Goal: Find specific page/section: Find specific page/section

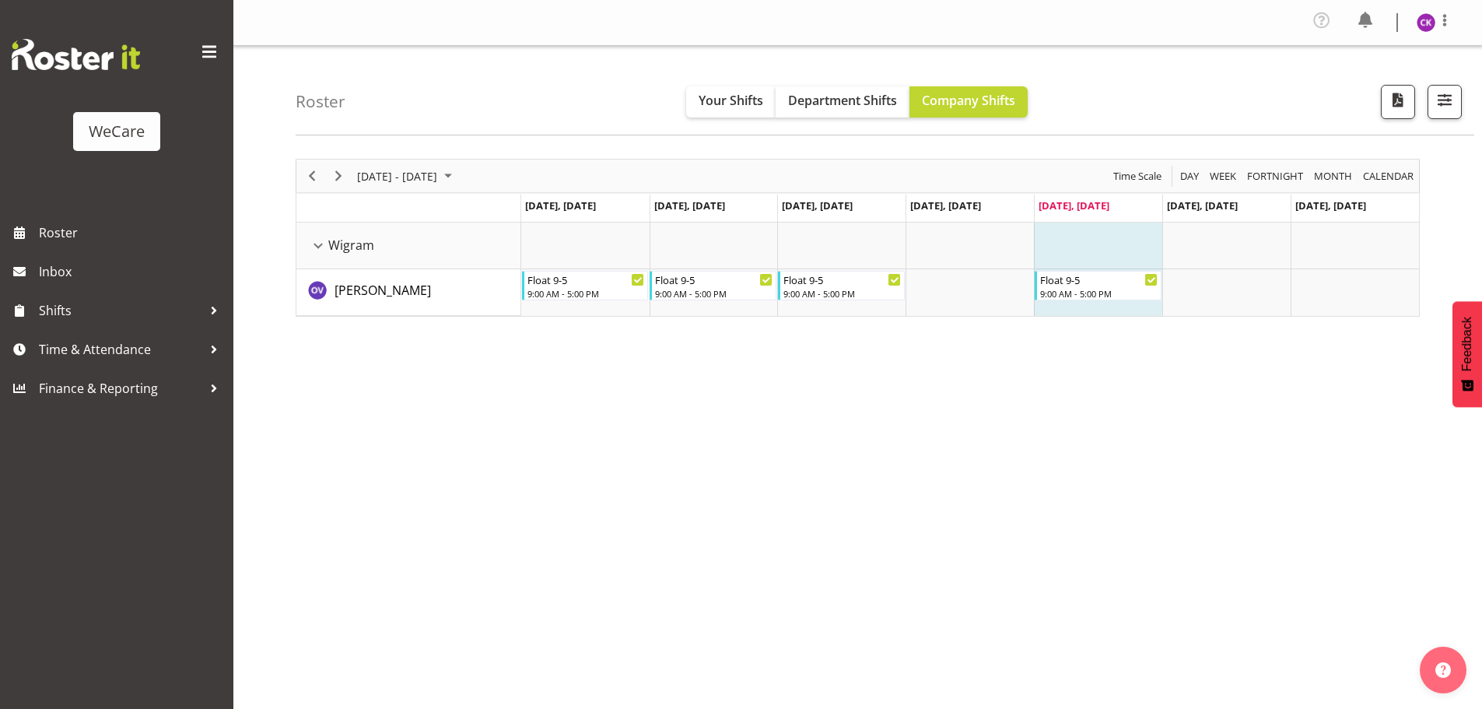
select select "location"
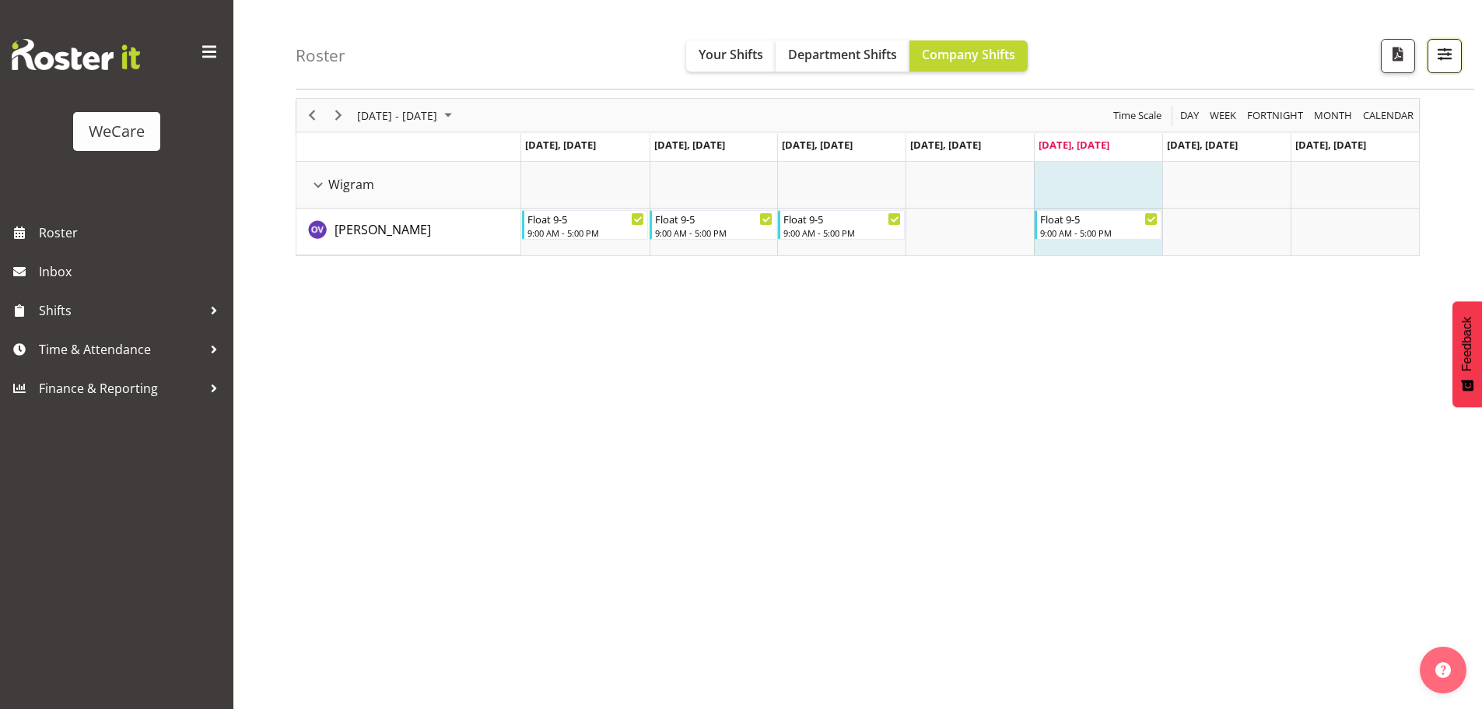
drag, startPoint x: 1448, startPoint y: 58, endPoint x: 1311, endPoint y: 240, distance: 228.2
click at [1449, 58] on span "button" at bounding box center [1444, 54] width 20 height 20
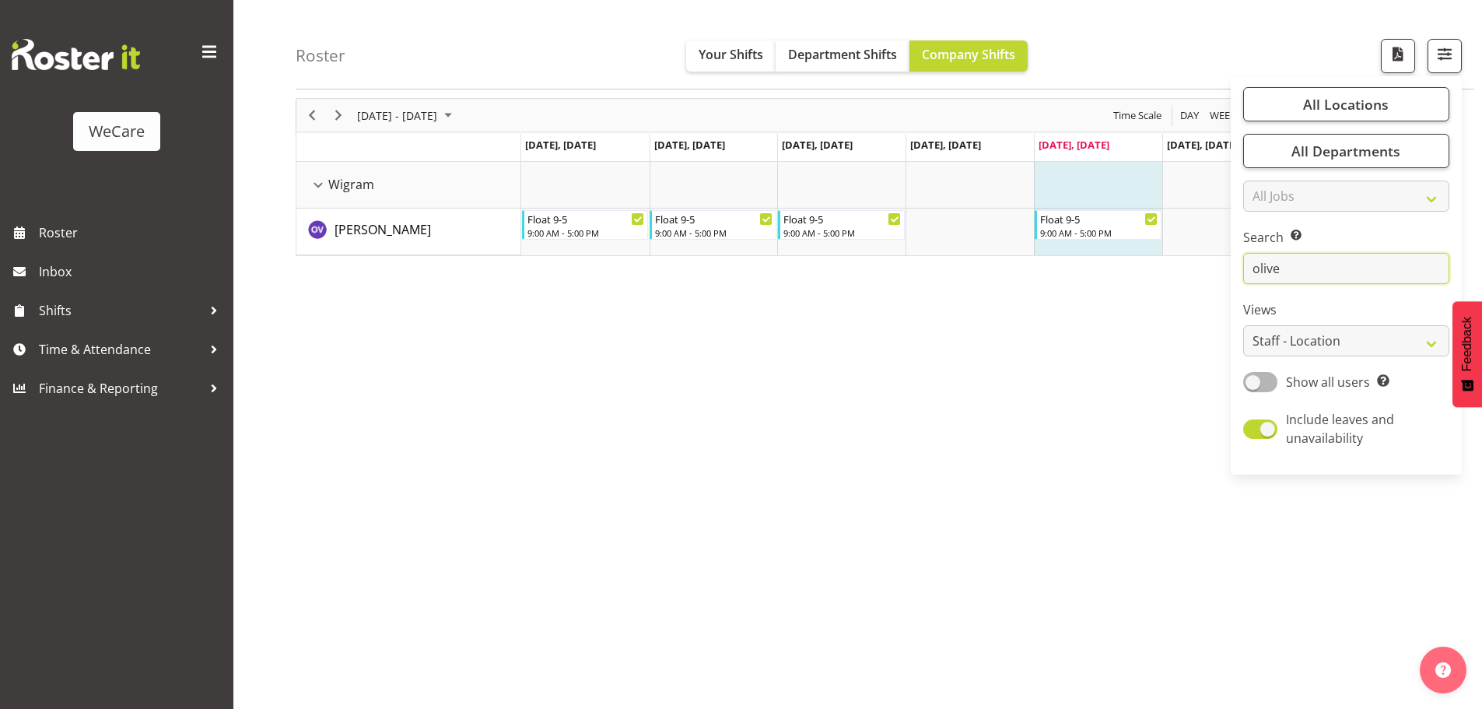
click at [1298, 264] on input "olive" at bounding box center [1346, 268] width 206 height 31
type input "o"
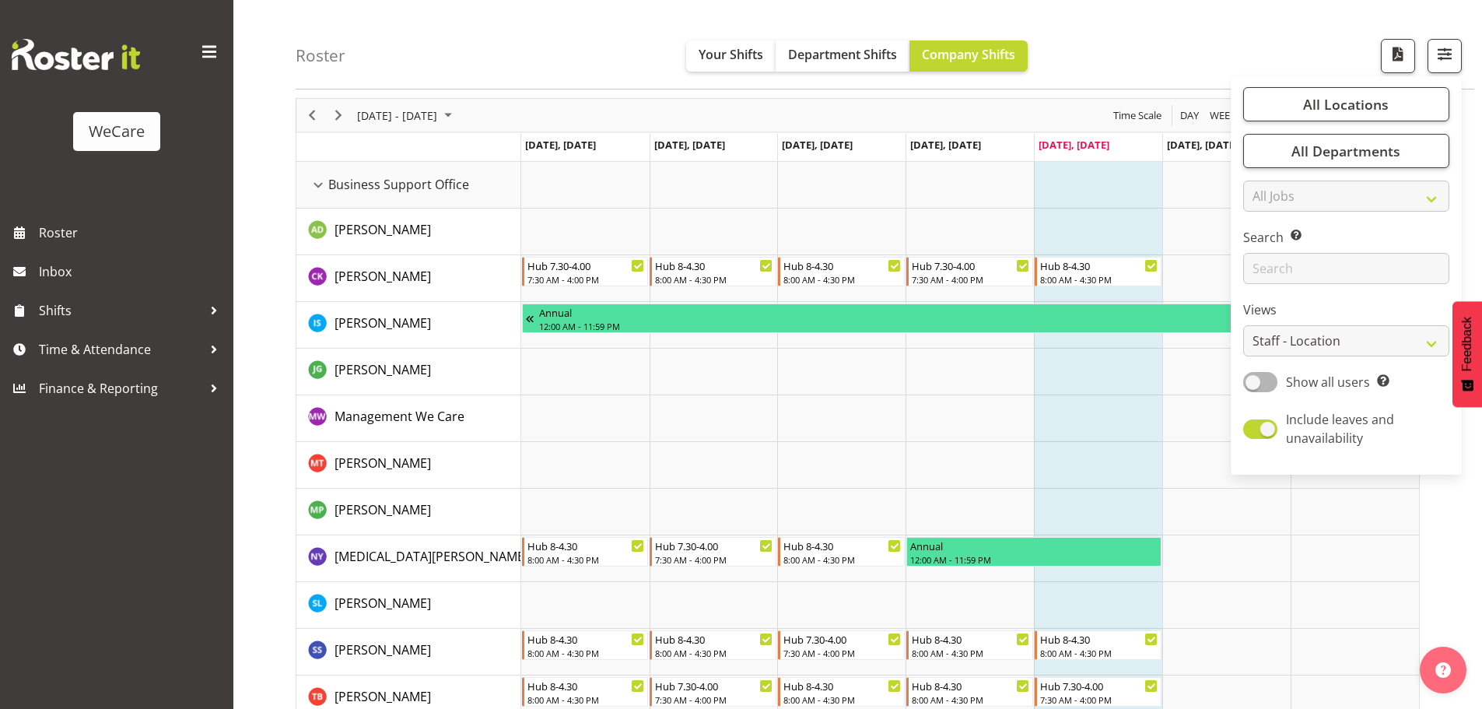
click at [1076, 357] on td "Timeline Week of August 29, 2025" at bounding box center [1098, 371] width 128 height 47
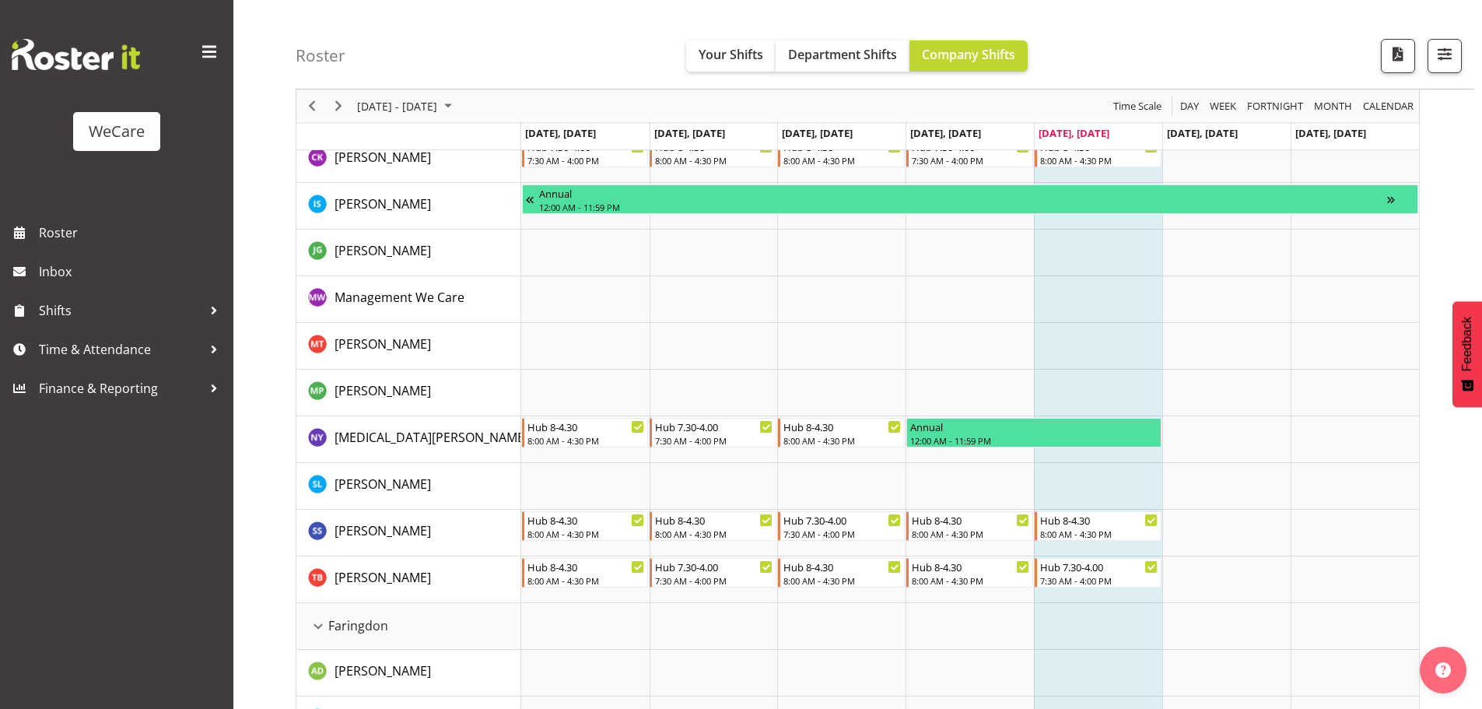
scroll to position [294, 0]
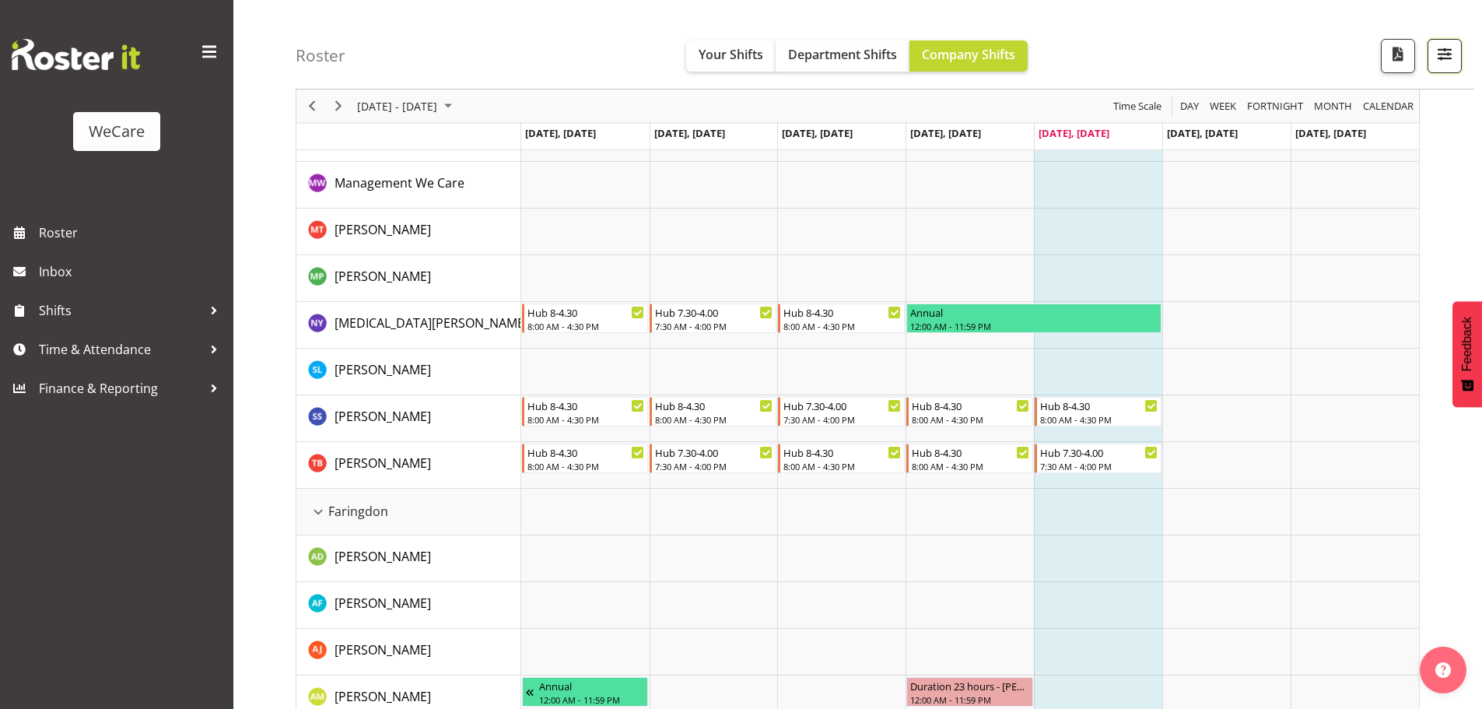
drag, startPoint x: 1457, startPoint y: 59, endPoint x: 1411, endPoint y: 116, distance: 73.0
click at [1457, 58] on button "button" at bounding box center [1444, 56] width 34 height 34
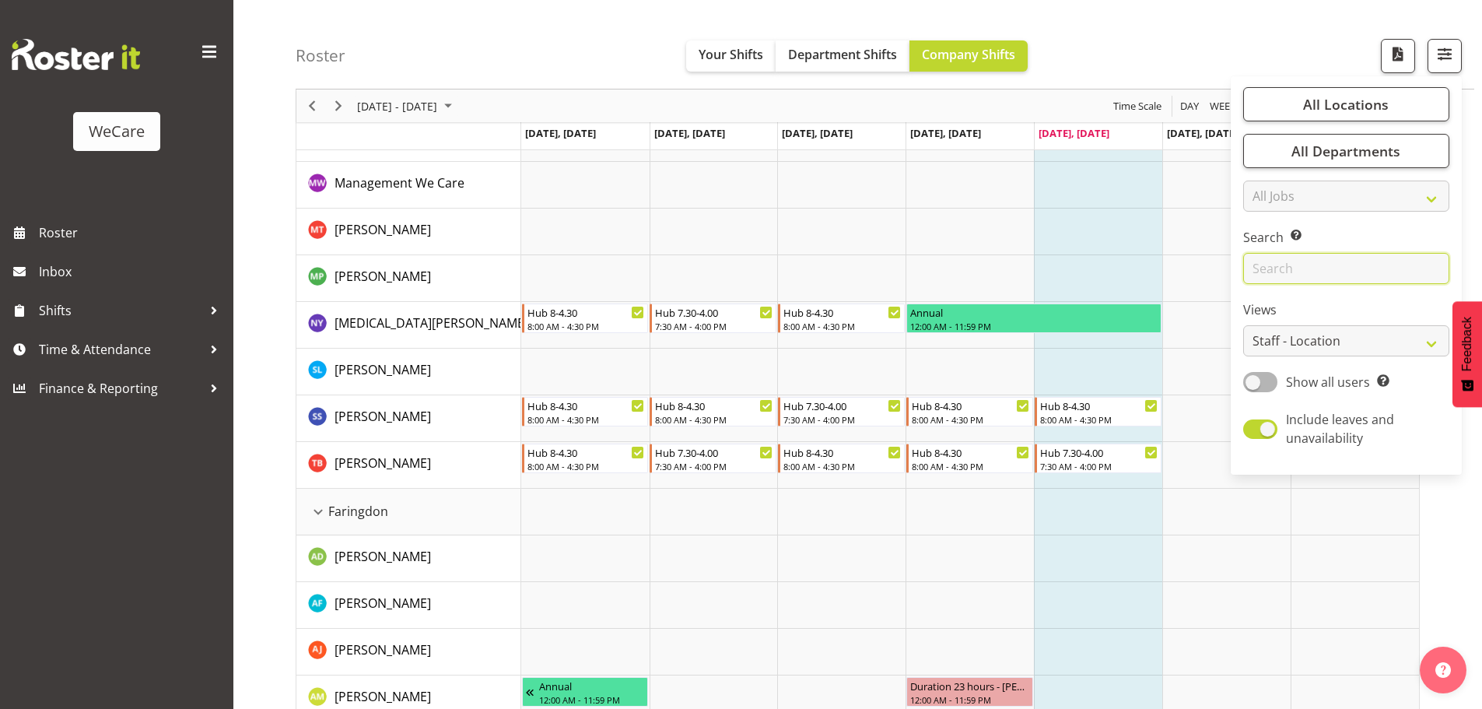
click at [1276, 261] on input "text" at bounding box center [1346, 268] width 206 height 31
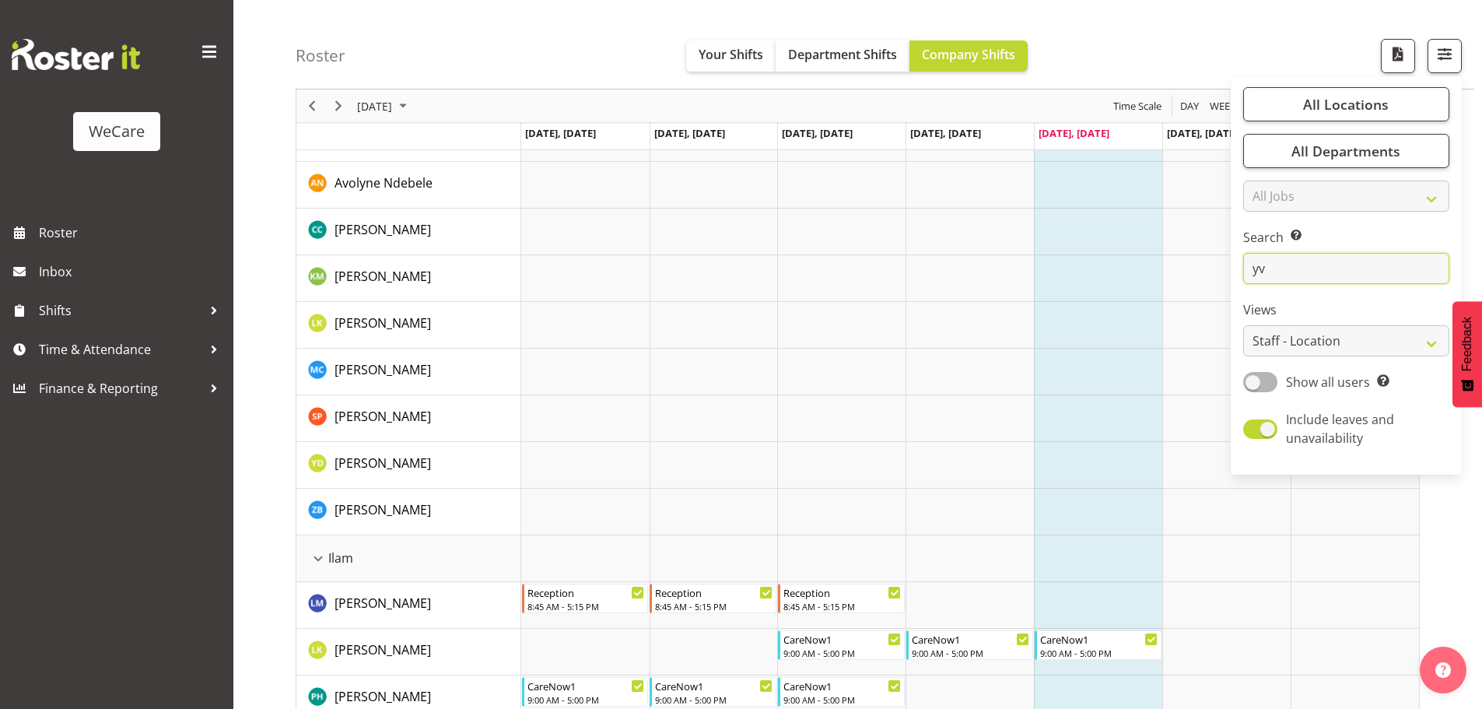
scroll to position [61, 0]
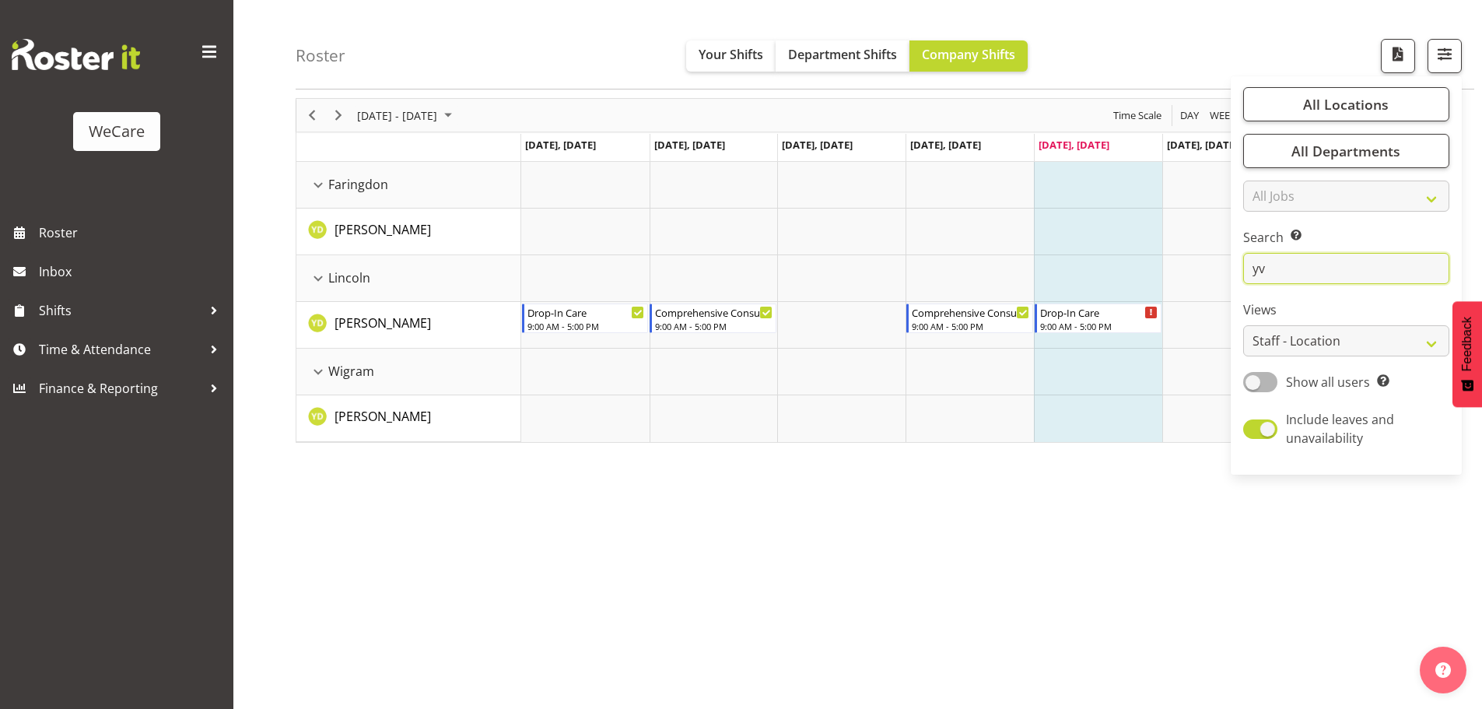
type input "y"
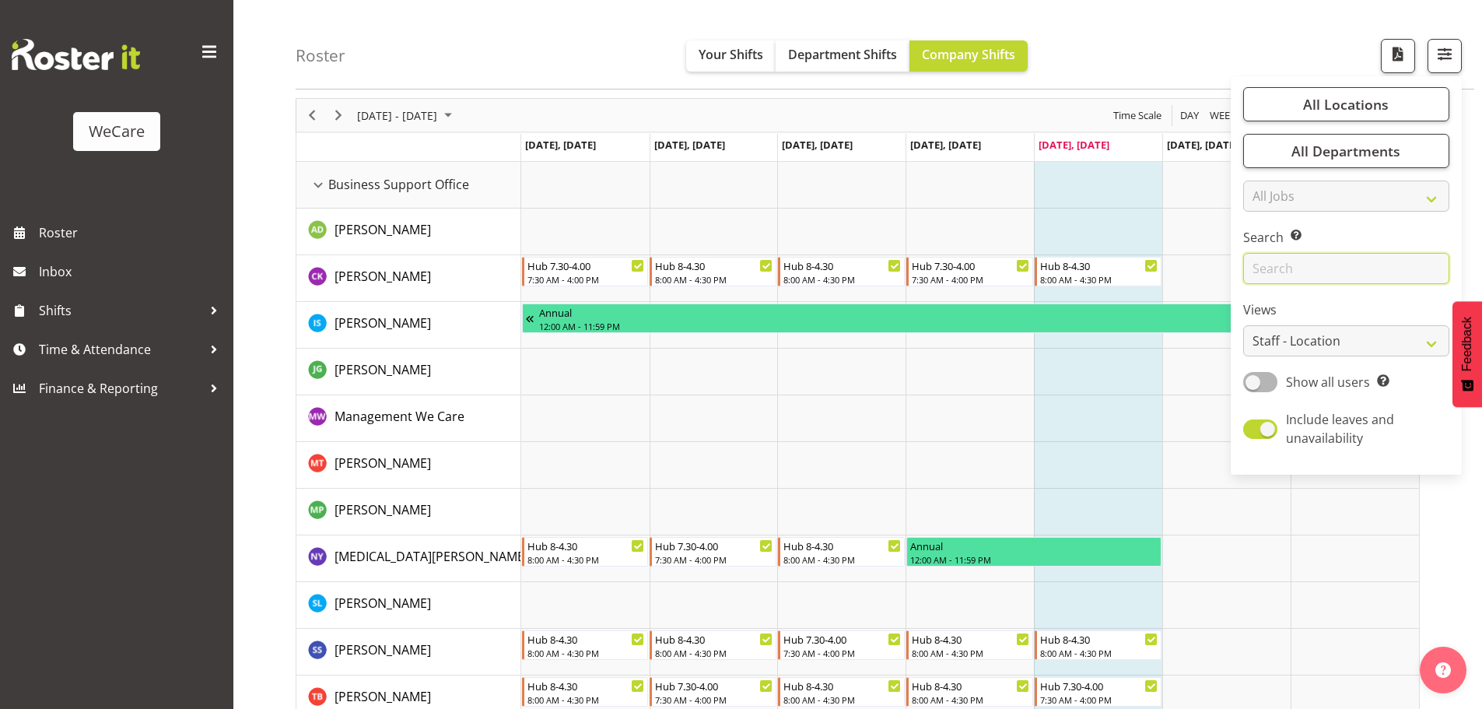
click at [1286, 269] on input "text" at bounding box center [1346, 268] width 206 height 31
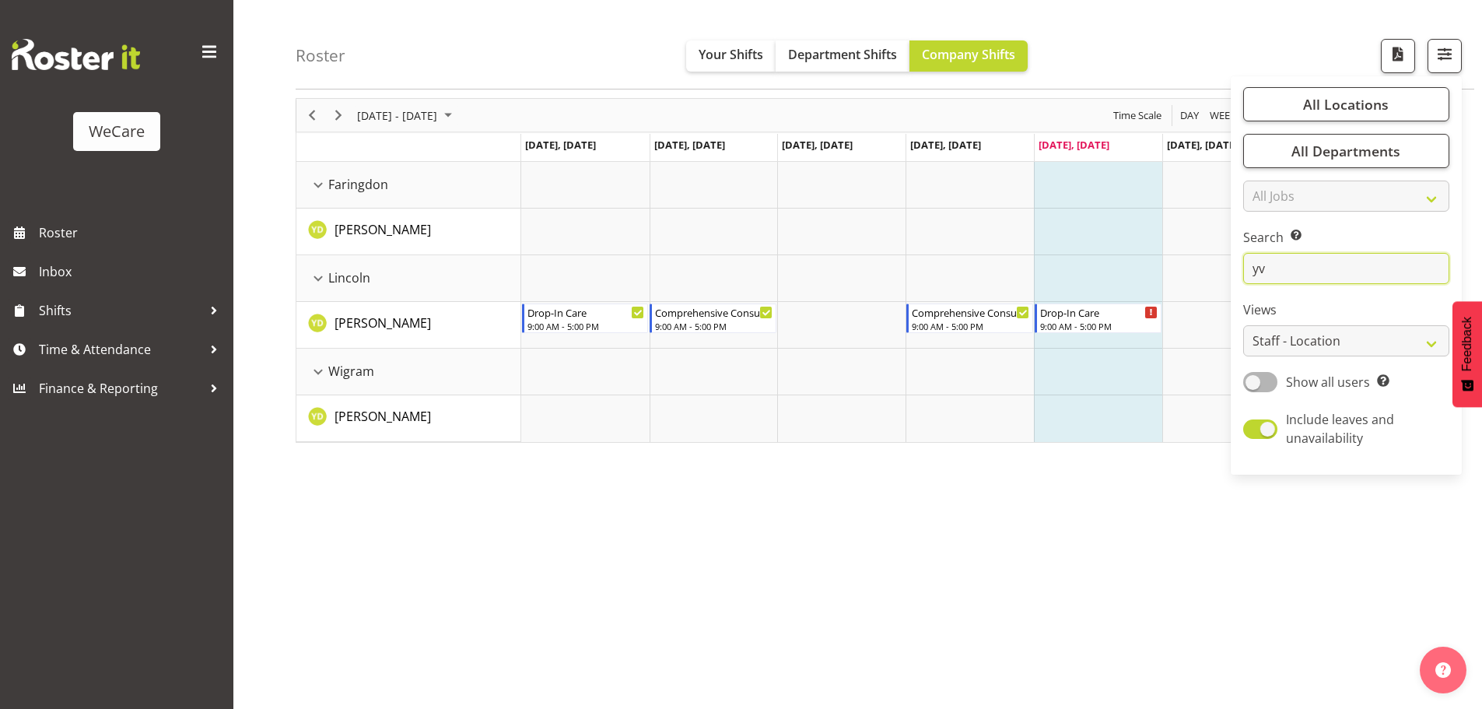
click at [1269, 266] on input "yv" at bounding box center [1346, 268] width 206 height 31
type input "y"
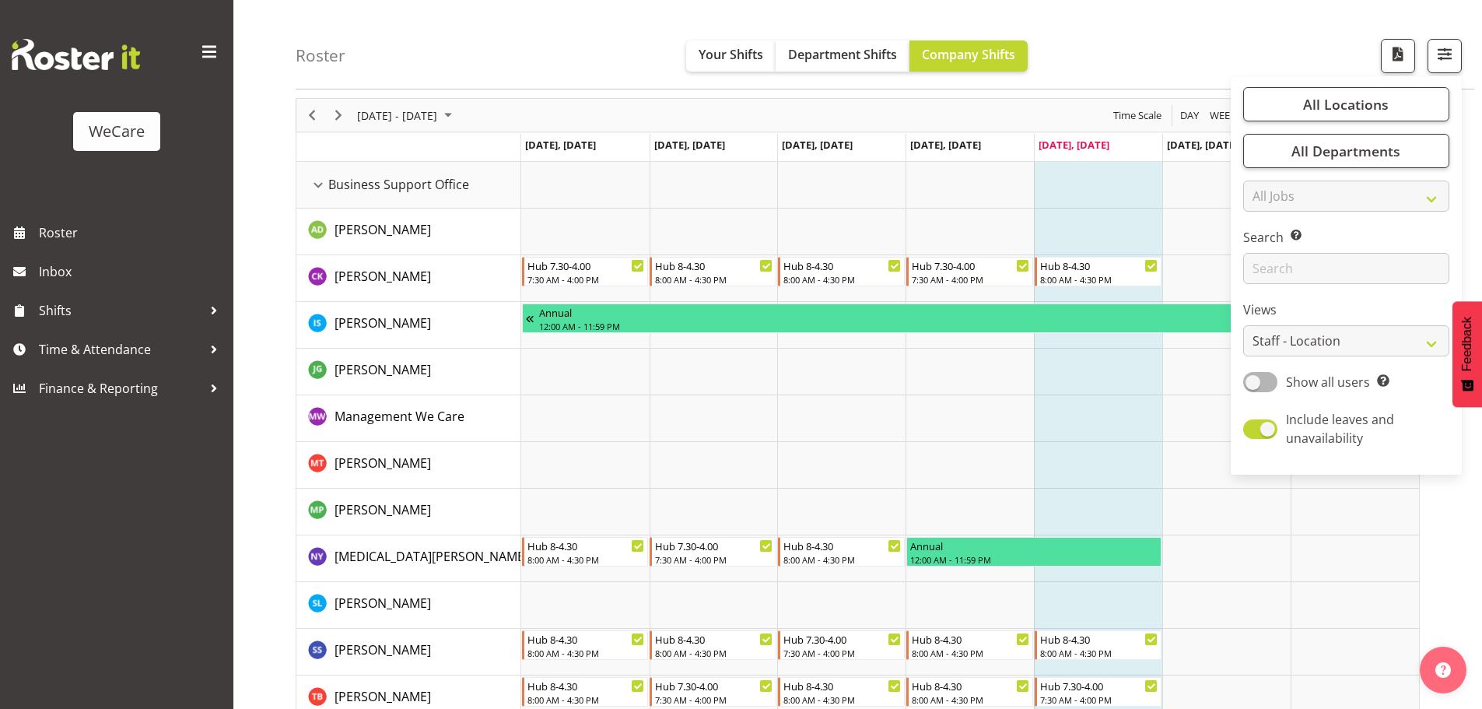
click at [1119, 359] on td "Timeline Week of August 29, 2025" at bounding box center [1098, 371] width 128 height 47
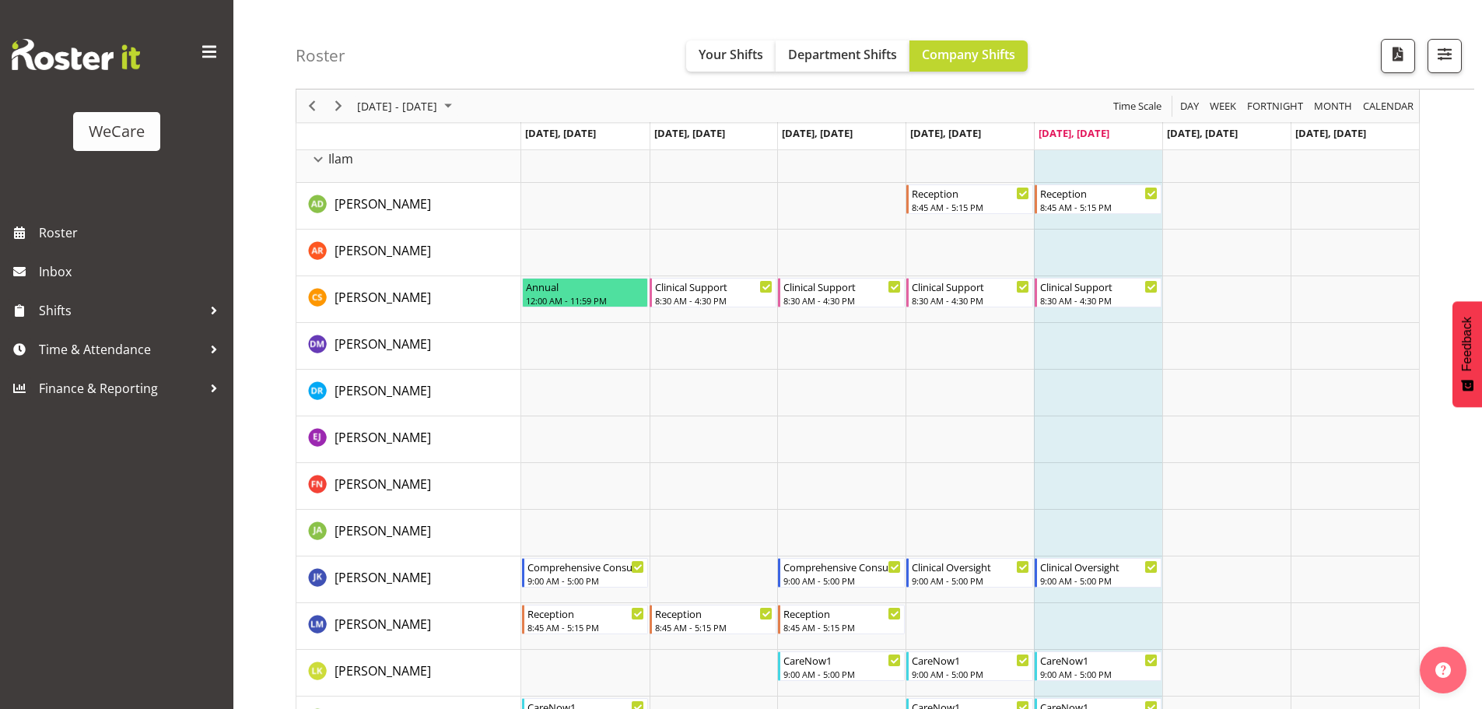
scroll to position [1633, 0]
